Goal: Information Seeking & Learning: Find specific fact

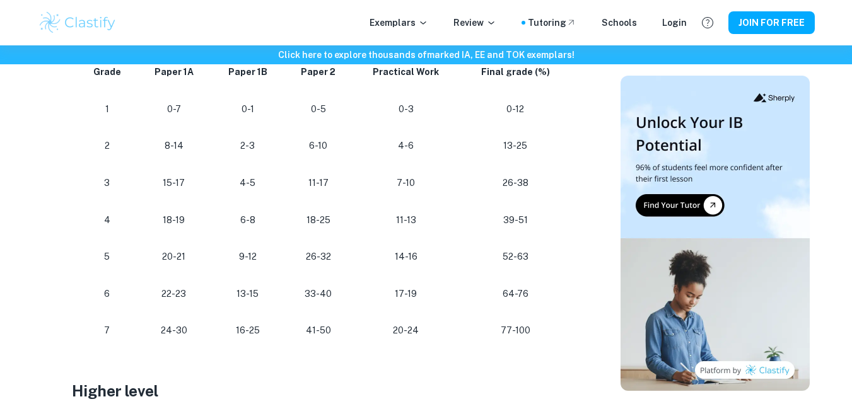
scroll to position [773, 0]
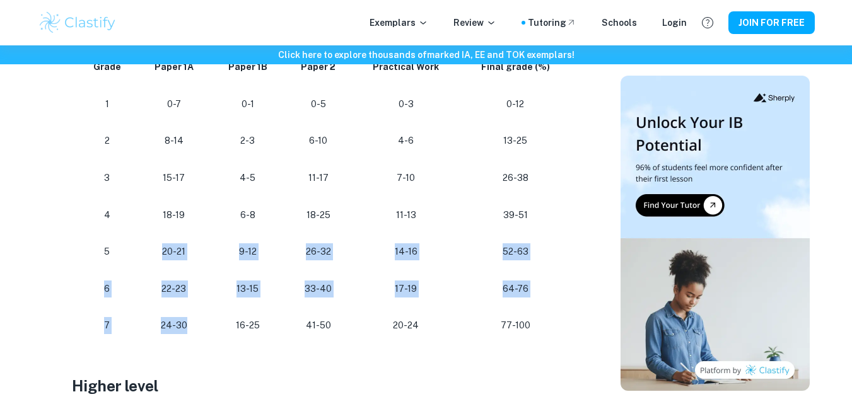
drag, startPoint x: 165, startPoint y: 251, endPoint x: 198, endPoint y: 324, distance: 79.6
click at [198, 324] on tbody "Grade Paper 1A Paper 1B Paper 2 Practical Work Final grade (%) 1 0-7 0-1 0-5 0-…" at bounding box center [324, 197] width 505 height 296
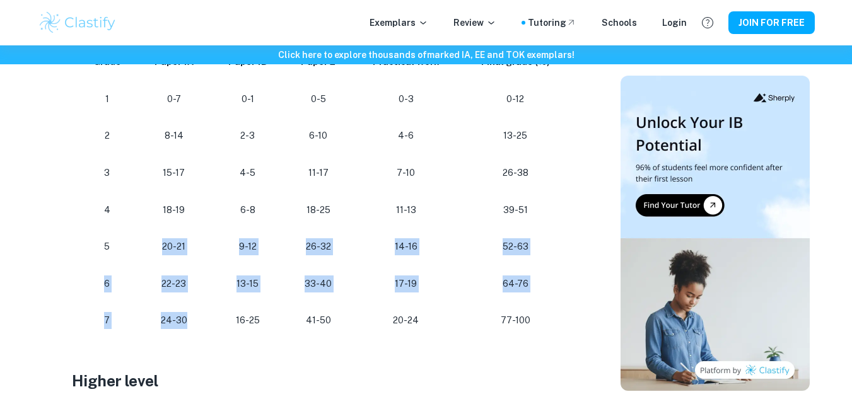
scroll to position [785, 0]
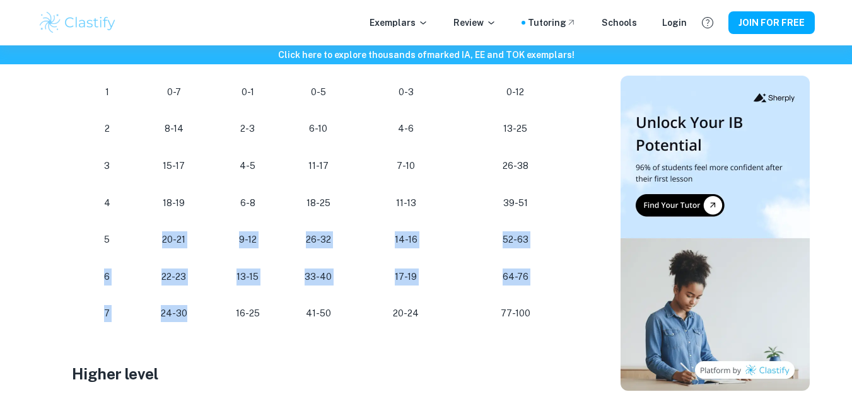
click at [180, 319] on p "24-30" at bounding box center [175, 313] width 54 height 17
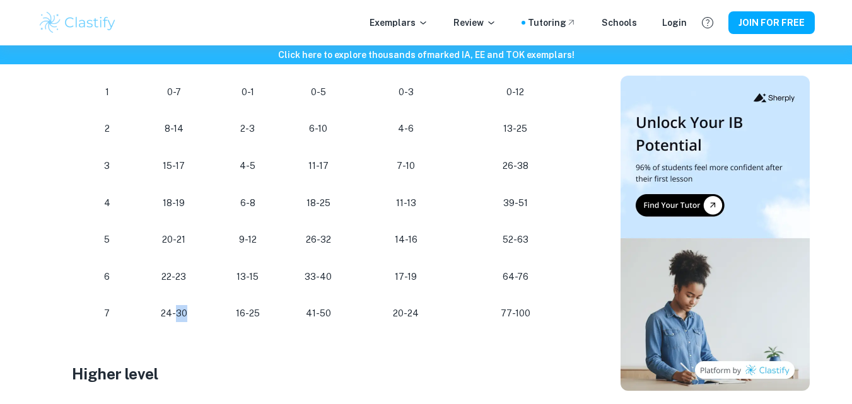
click at [180, 319] on p "24-30" at bounding box center [175, 313] width 54 height 17
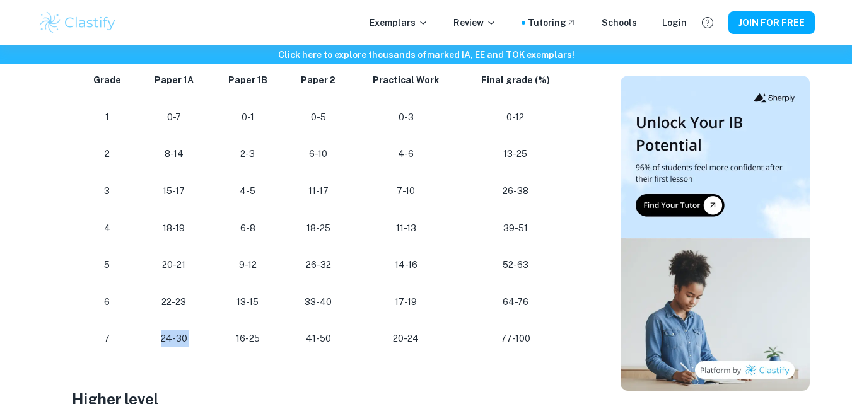
scroll to position [764, 0]
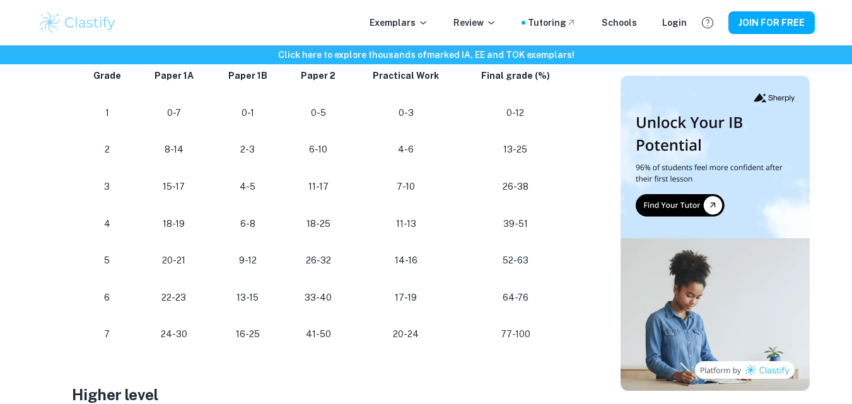
click at [186, 295] on p "22-23" at bounding box center [175, 298] width 54 height 17
click at [167, 223] on p "18-19" at bounding box center [175, 224] width 54 height 17
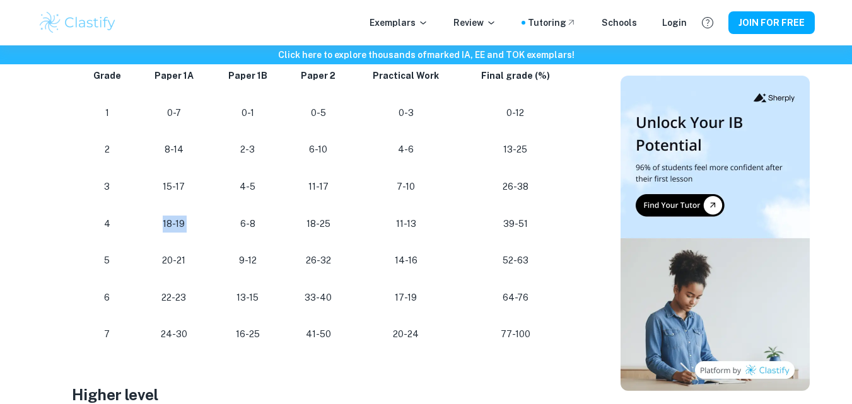
click at [167, 223] on p "18-19" at bounding box center [175, 224] width 54 height 17
click at [177, 223] on p "18-19" at bounding box center [175, 224] width 54 height 17
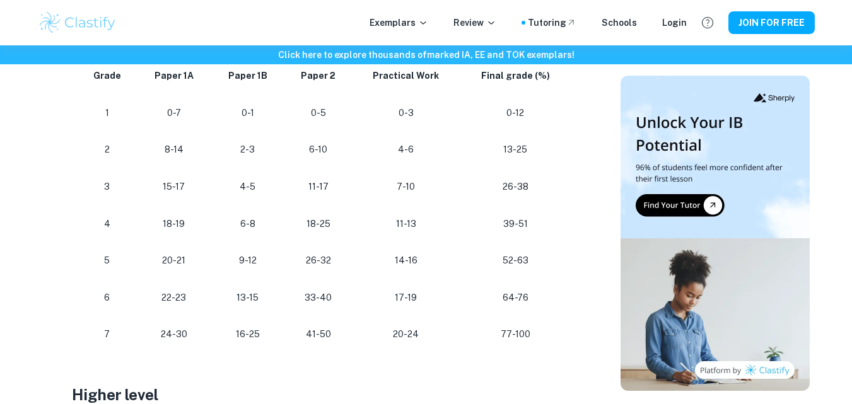
click at [178, 189] on p "15-17" at bounding box center [175, 187] width 54 height 17
drag, startPoint x: 178, startPoint y: 187, endPoint x: 187, endPoint y: 192, distance: 10.7
click at [187, 192] on p "15-17" at bounding box center [175, 187] width 54 height 17
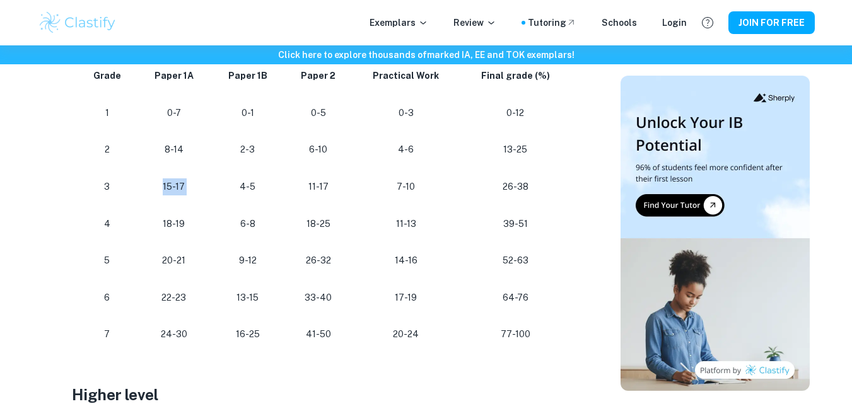
click at [187, 192] on p "15-17" at bounding box center [175, 187] width 54 height 17
click at [183, 191] on p "15-17" at bounding box center [175, 187] width 54 height 17
drag, startPoint x: 105, startPoint y: 186, endPoint x: 203, endPoint y: 190, distance: 97.9
click at [203, 190] on tr "3 15-17 4-5 11-17 7-10 26-38" at bounding box center [324, 186] width 505 height 37
click at [249, 187] on p "4-5" at bounding box center [248, 187] width 54 height 17
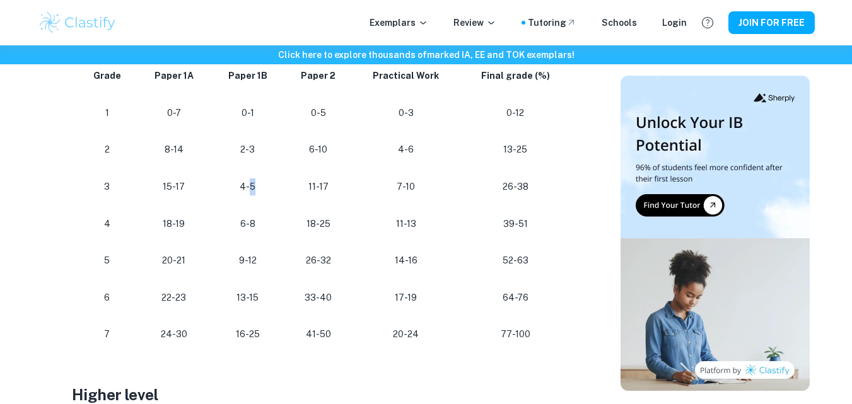
click at [249, 187] on p "4-5" at bounding box center [248, 187] width 54 height 17
click at [247, 337] on p "16-25" at bounding box center [248, 334] width 54 height 17
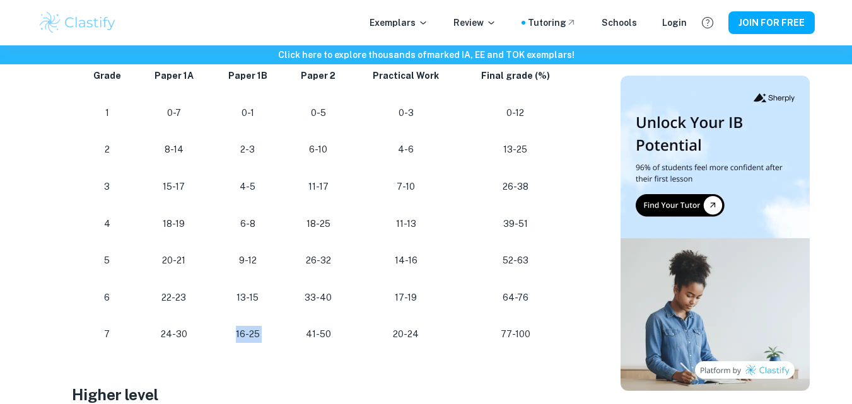
click at [247, 337] on p "16-25" at bounding box center [248, 334] width 54 height 17
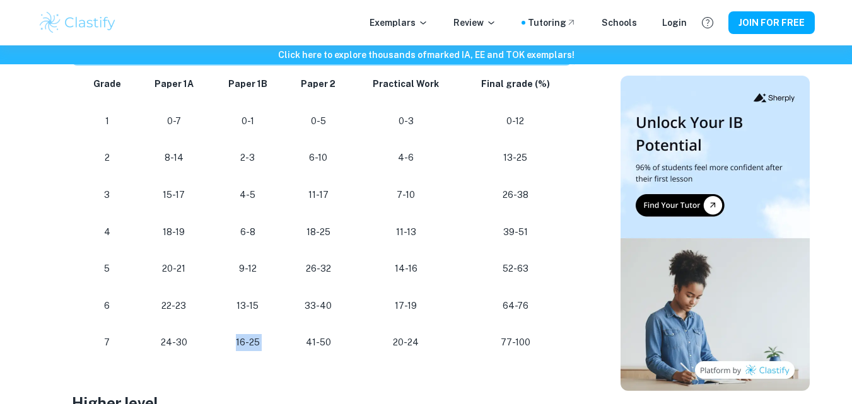
scroll to position [772, 0]
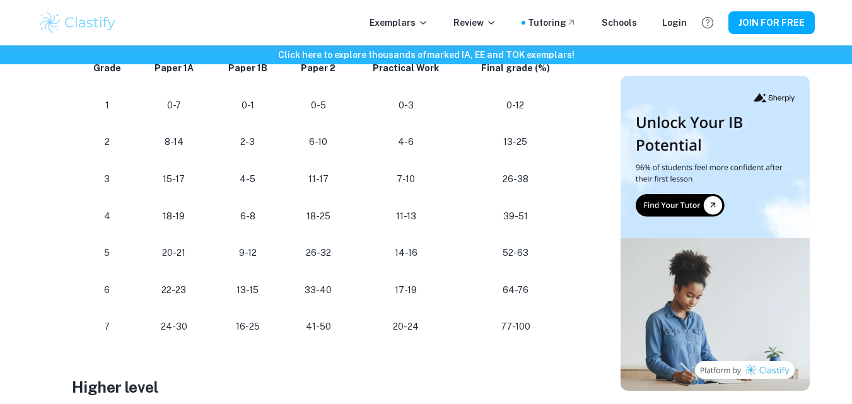
click at [175, 257] on p "20-21" at bounding box center [175, 253] width 54 height 17
click at [178, 216] on p "18-19" at bounding box center [175, 216] width 54 height 17
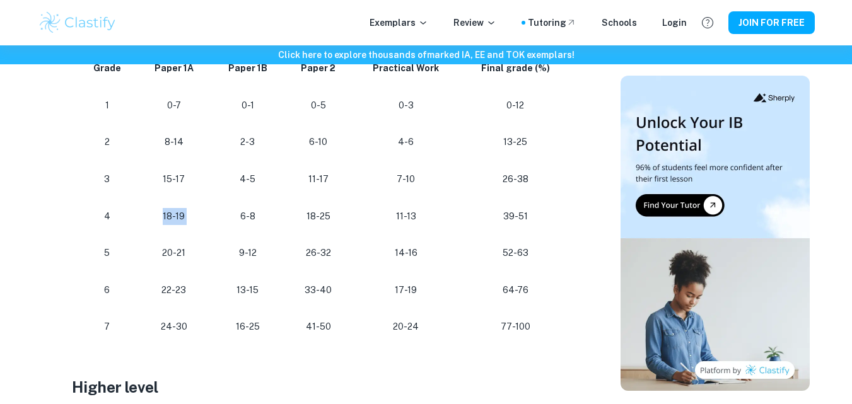
click at [178, 216] on p "18-19" at bounding box center [175, 216] width 54 height 17
click at [248, 327] on p "16-25" at bounding box center [248, 327] width 54 height 17
